Goal: Information Seeking & Learning: Find specific page/section

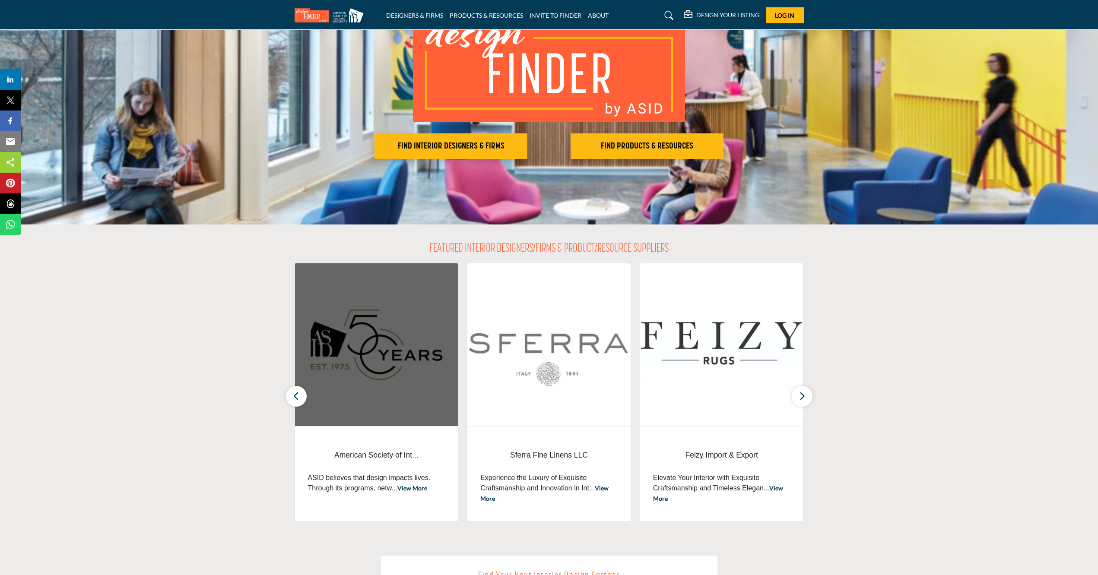
scroll to position [86, 0]
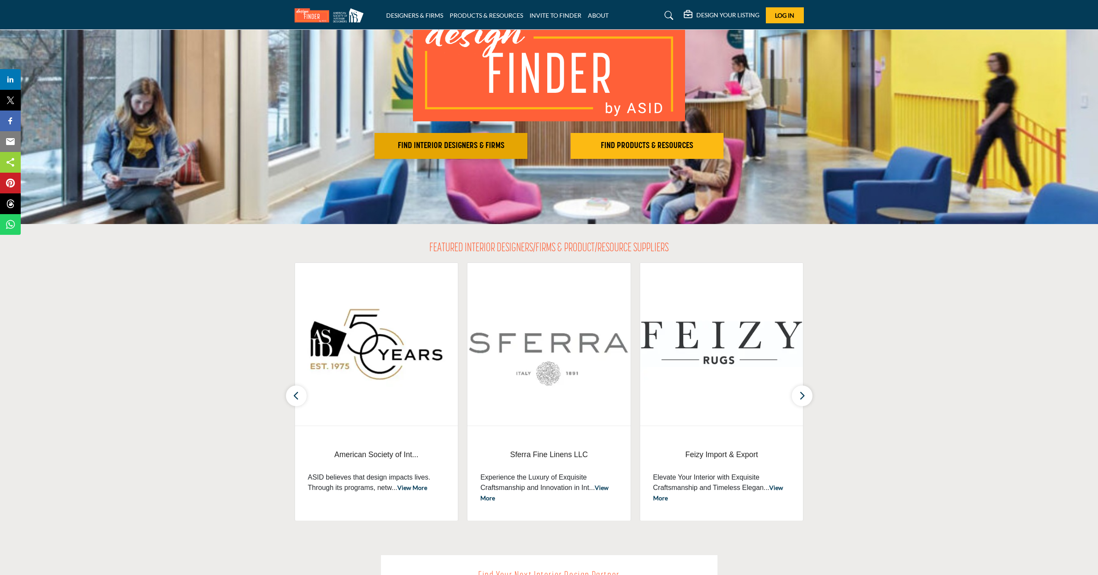
click at [473, 146] on h2 "FIND INTERIOR DESIGNERS & FIRMS" at bounding box center [451, 146] width 148 height 10
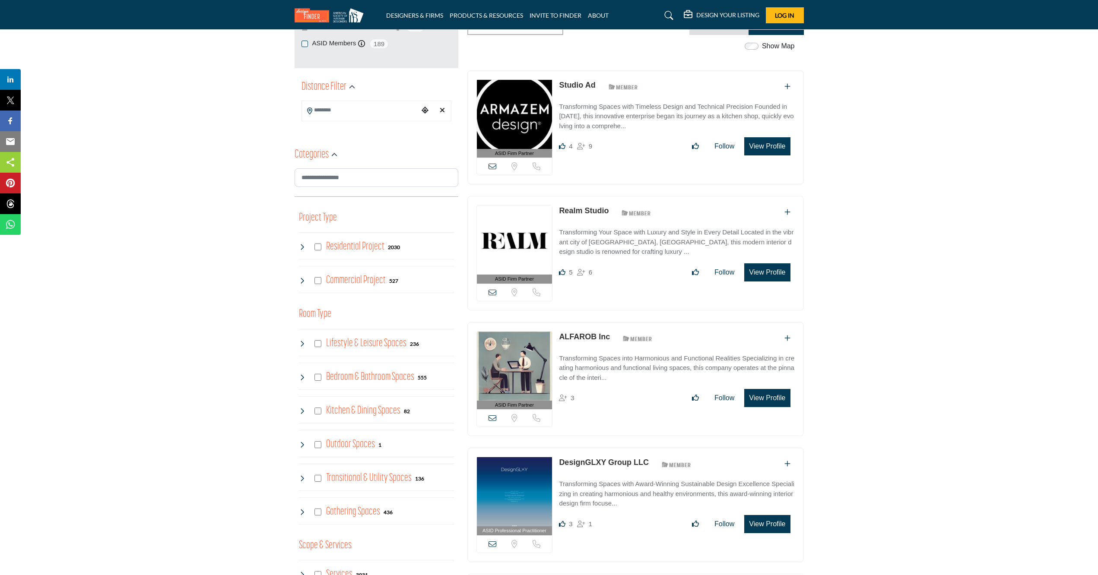
scroll to position [172, 0]
click at [318, 175] on input "Search Category" at bounding box center [376, 177] width 164 height 19
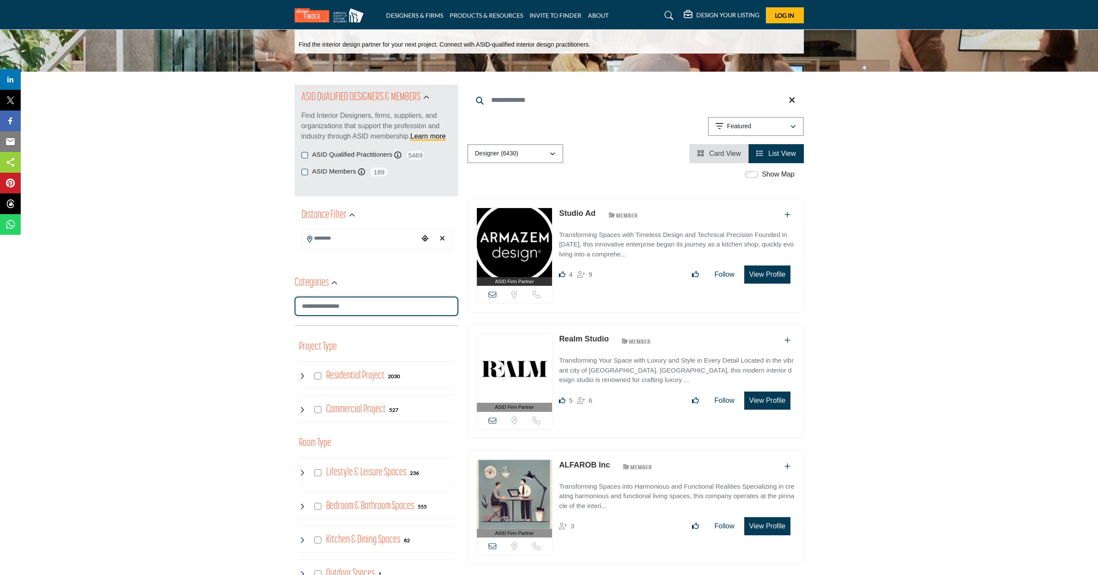
scroll to position [43, 0]
click at [554, 152] on icon "button" at bounding box center [552, 155] width 5 height 6
click at [522, 194] on div "Designer (6430)" at bounding box center [515, 196] width 90 height 19
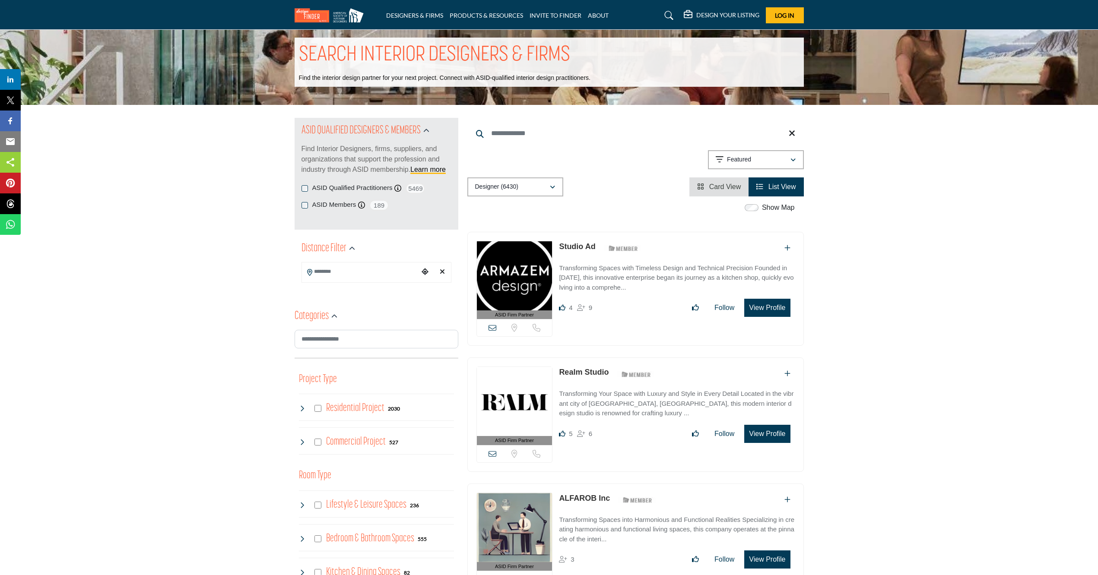
scroll to position [0, 0]
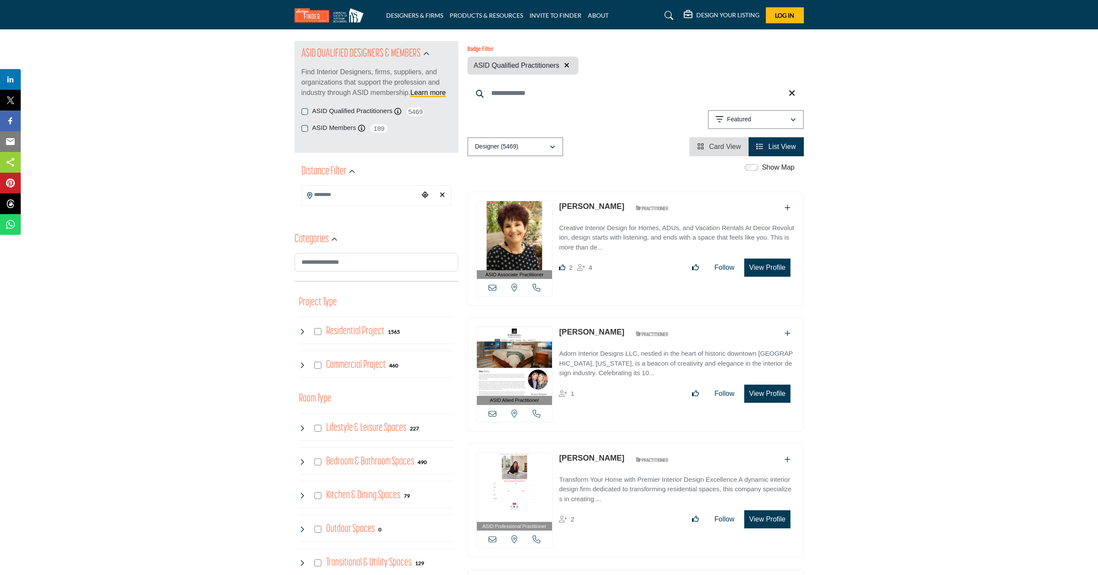
scroll to position [86, 0]
click at [485, 95] on input "Search Keyword" at bounding box center [635, 94] width 336 height 21
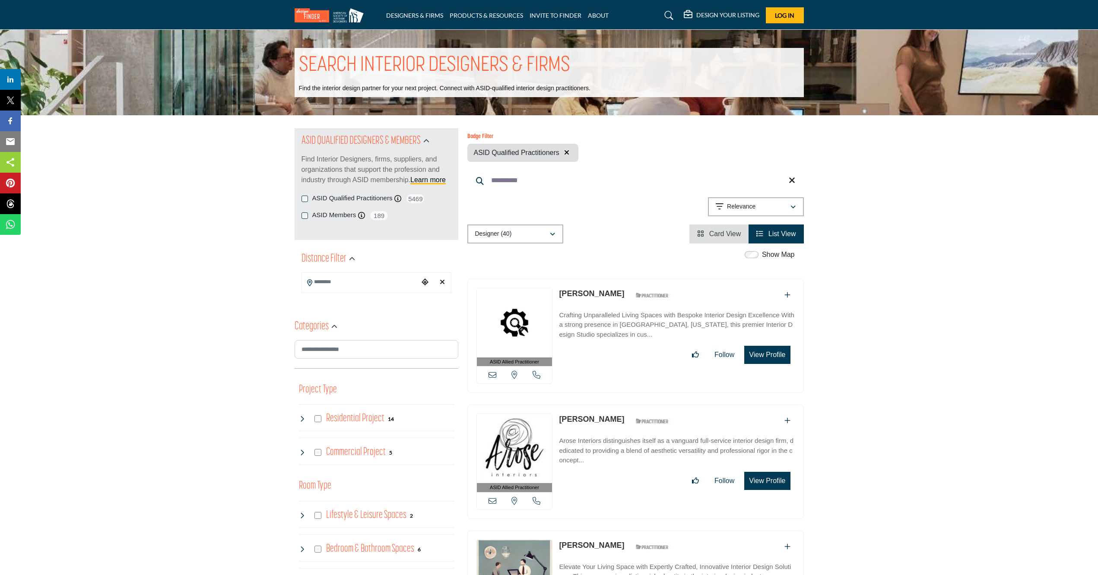
click at [505, 179] on input "**********" at bounding box center [635, 180] width 336 height 21
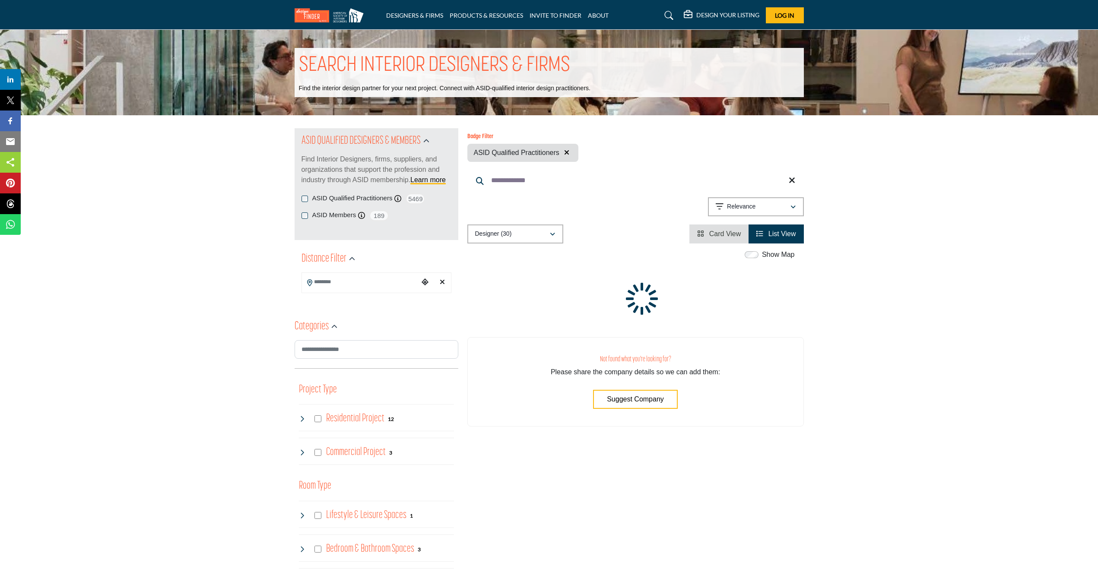
type input "**********"
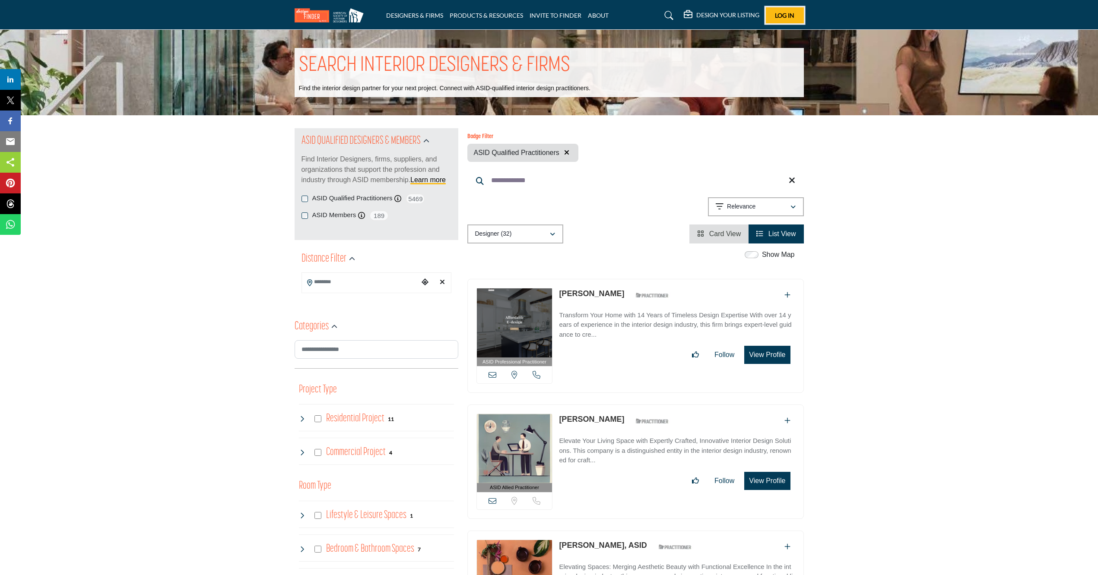
click at [783, 14] on span "Log In" at bounding box center [784, 15] width 19 height 7
